Goal: Task Accomplishment & Management: Use online tool/utility

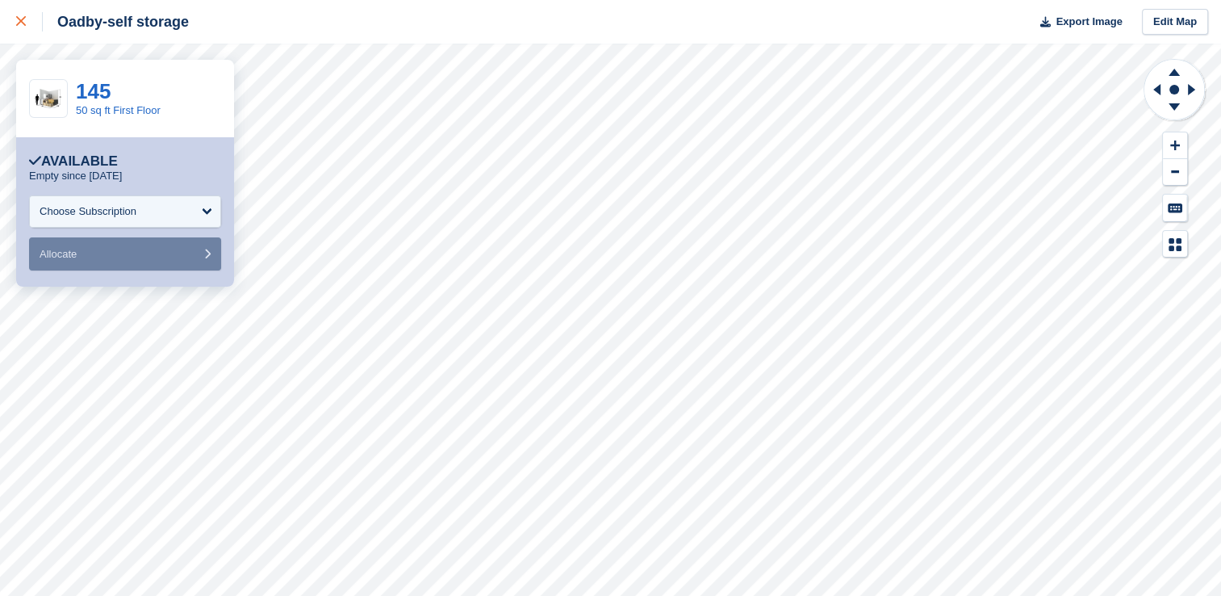
click at [25, 22] on icon at bounding box center [21, 21] width 10 height 10
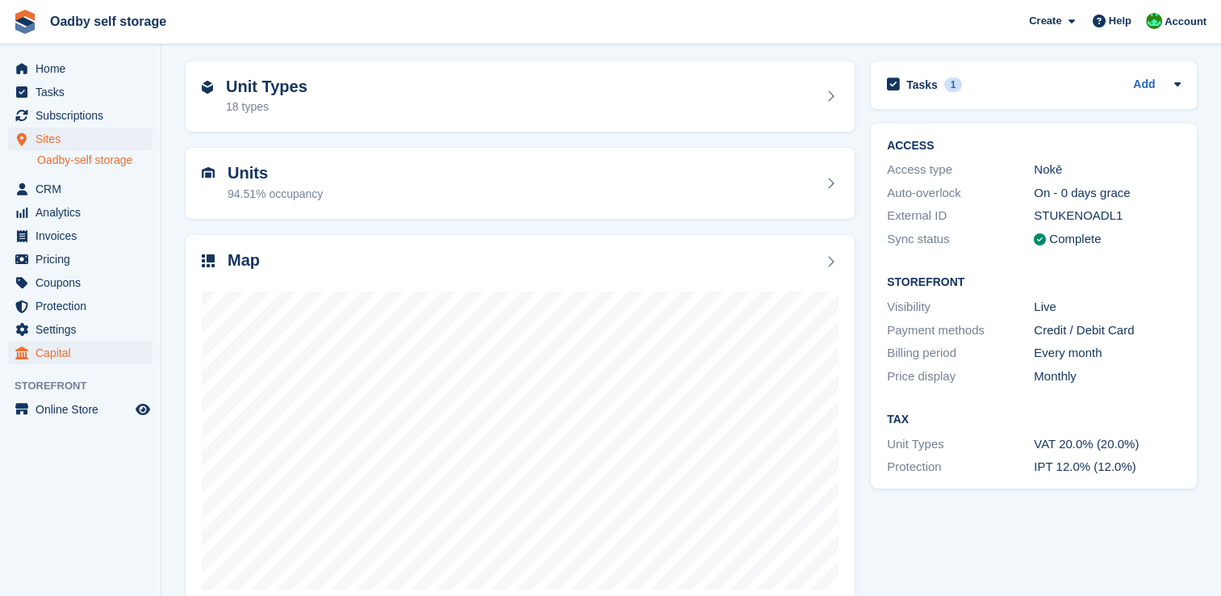
scroll to position [92, 0]
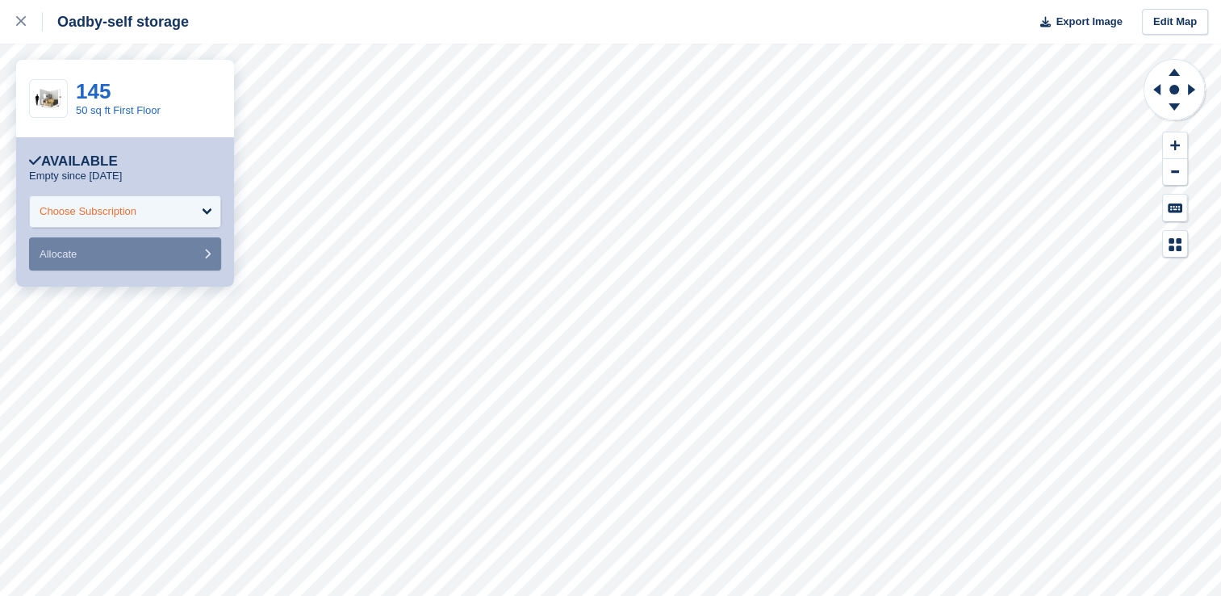
click at [168, 216] on div "Choose Subscription" at bounding box center [125, 211] width 192 height 32
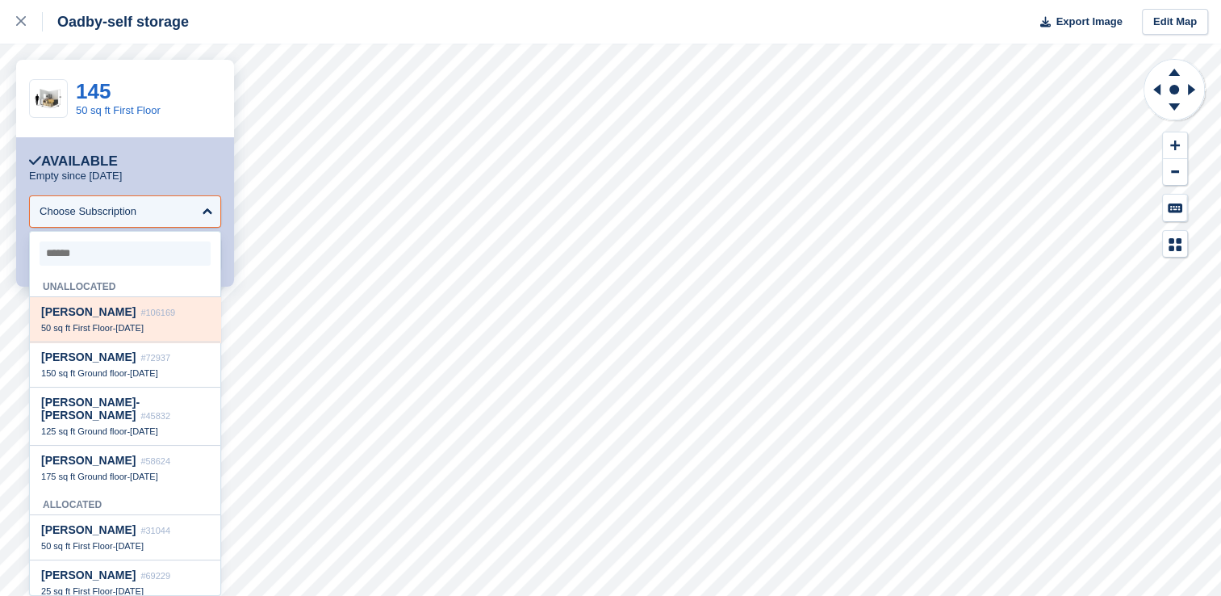
click at [129, 331] on span "7 Sep" at bounding box center [129, 328] width 28 height 10
select select "******"
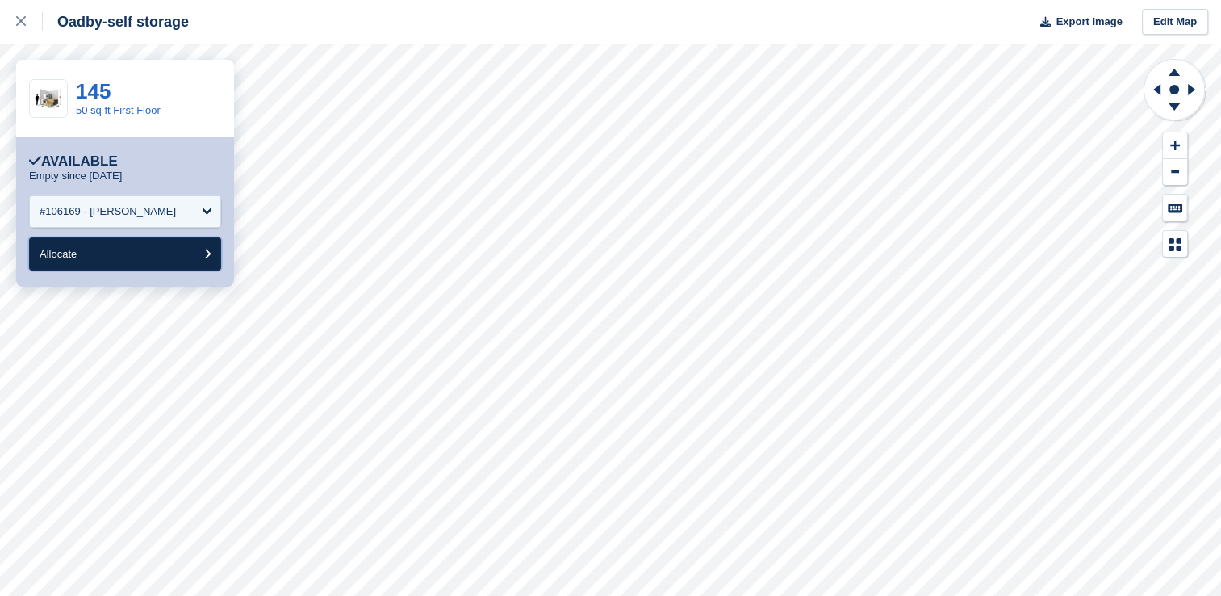
click at [116, 253] on button "Allocate" at bounding box center [125, 253] width 192 height 33
